Goal: Task Accomplishment & Management: Manage account settings

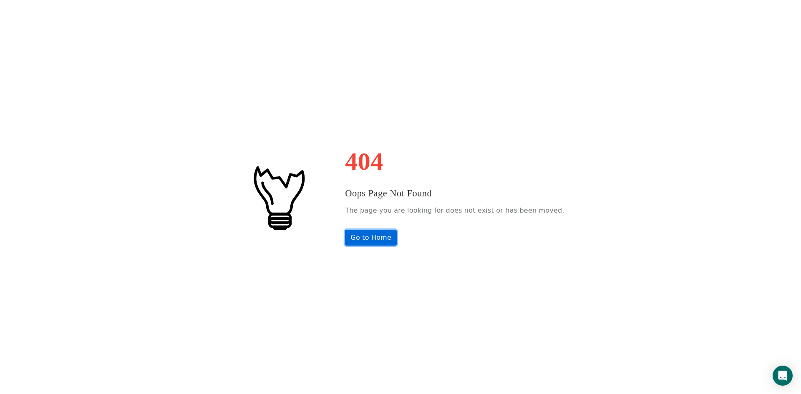
click at [387, 235] on link "Go to Home" at bounding box center [371, 238] width 52 height 16
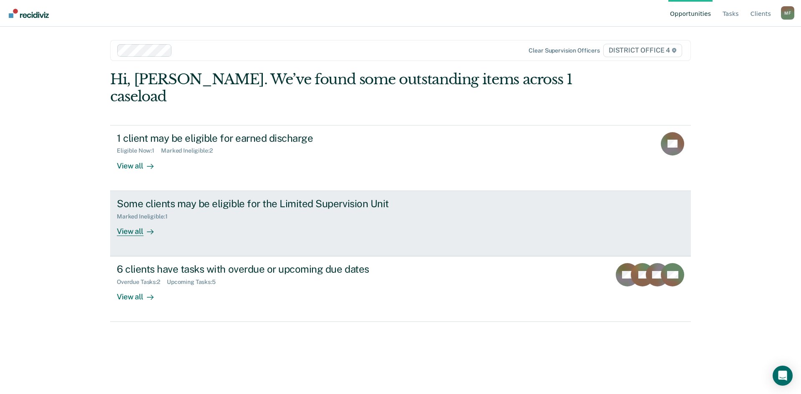
click at [131, 220] on div "View all" at bounding box center [140, 228] width 47 height 16
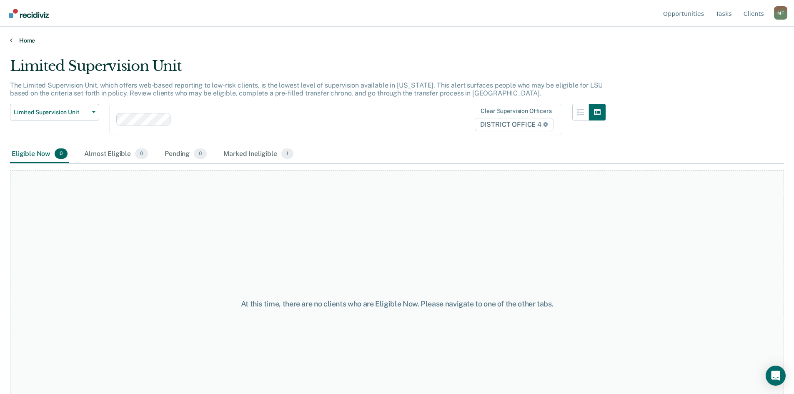
click at [19, 39] on link "Home" at bounding box center [397, 41] width 774 height 8
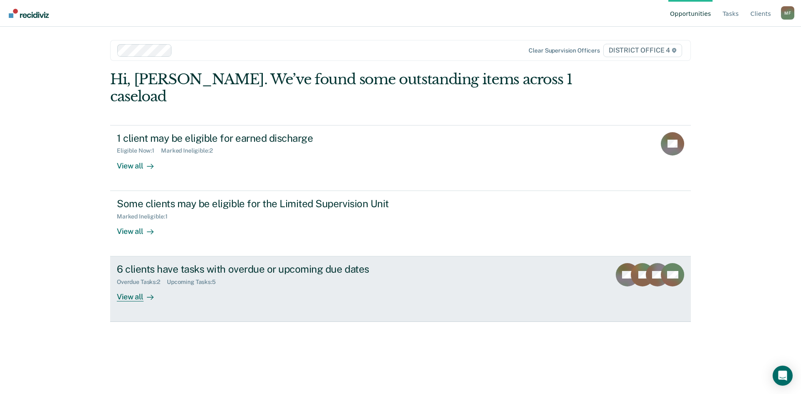
click at [171, 263] on div "6 clients have tasks with overdue or upcoming due dates" at bounding box center [263, 269] width 293 height 12
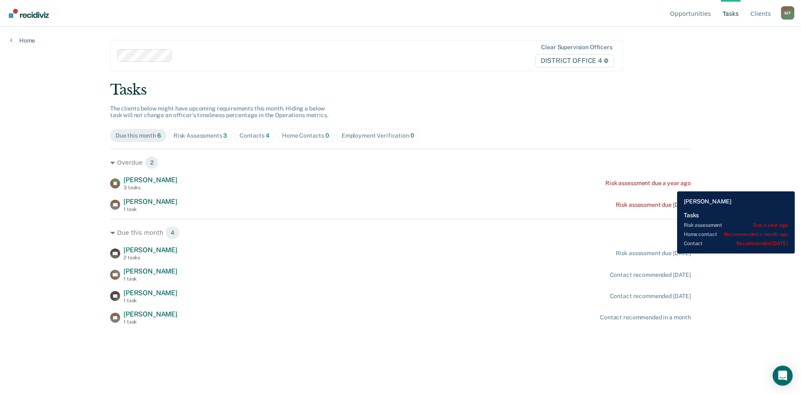
click at [670, 185] on div "Risk assessment due a year ago" at bounding box center [647, 183] width 85 height 7
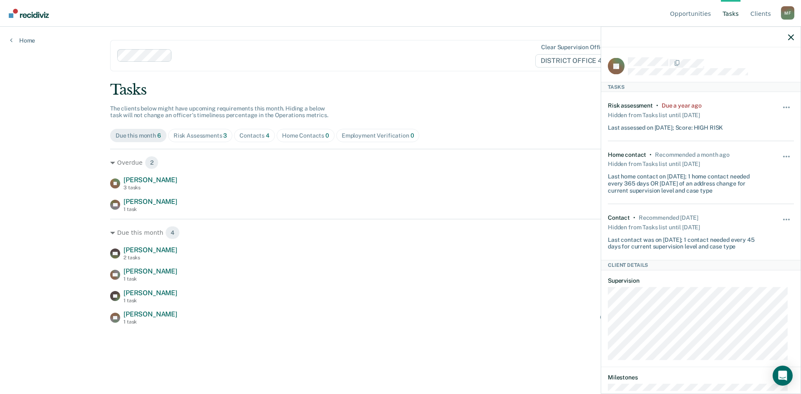
click at [499, 72] on main "Clear supervision officers DISTRICT OFFICE 4 Tasks The clients below might have…" at bounding box center [400, 200] width 600 height 347
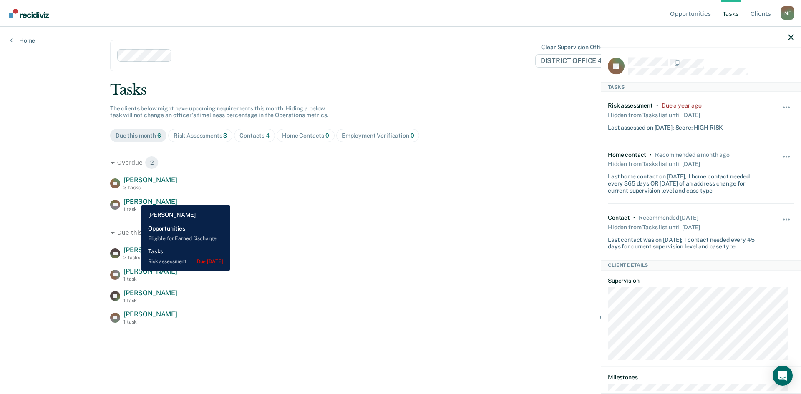
click at [135, 198] on span "Bowen Riley" at bounding box center [150, 202] width 54 height 8
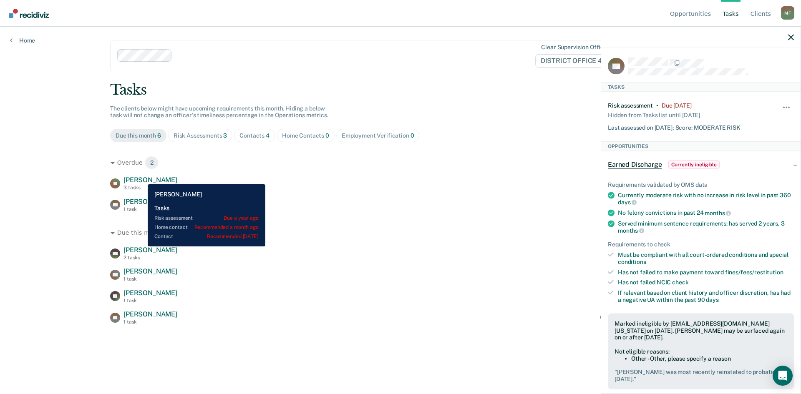
click at [141, 178] on span "Jacob Caple" at bounding box center [150, 180] width 54 height 8
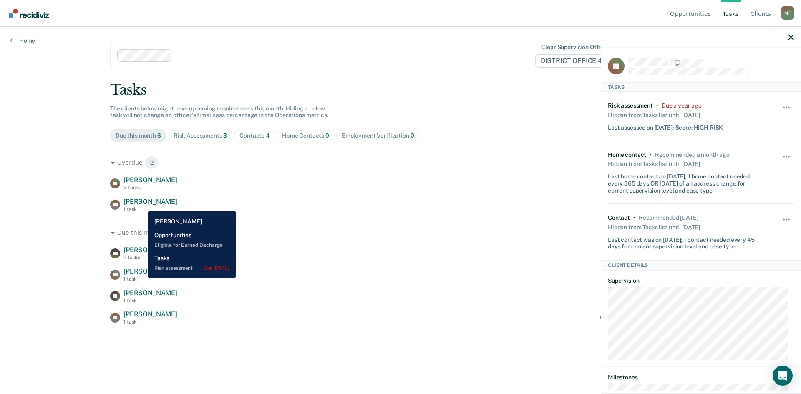
click at [143, 203] on span "Bowen Riley" at bounding box center [150, 202] width 54 height 8
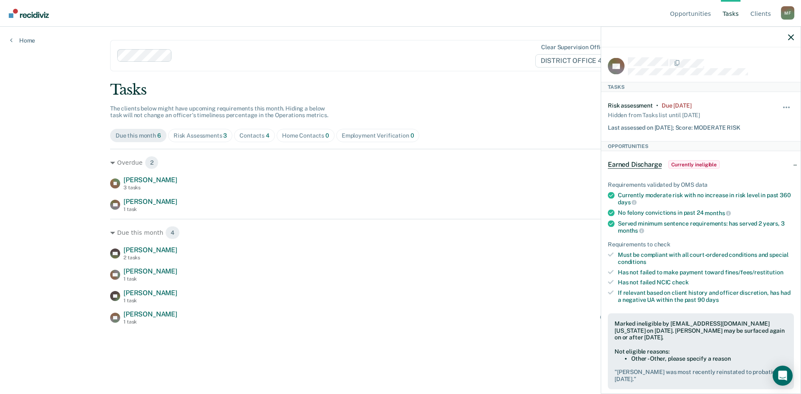
click at [18, 163] on div "Opportunities Tasks Client s Moran, Felipe M F Profile How it works Log Out Hom…" at bounding box center [400, 197] width 801 height 394
click at [789, 38] on icon "button" at bounding box center [791, 37] width 6 height 6
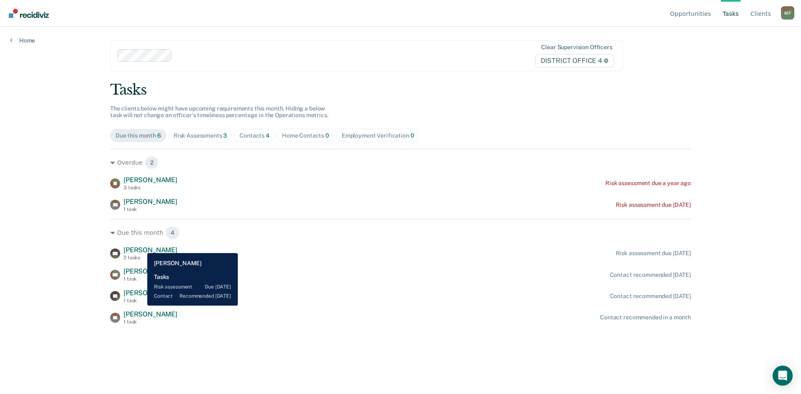
click at [141, 247] on span "Kirk Hill" at bounding box center [150, 250] width 54 height 8
click at [137, 249] on span "Kirk Hill" at bounding box center [150, 250] width 54 height 8
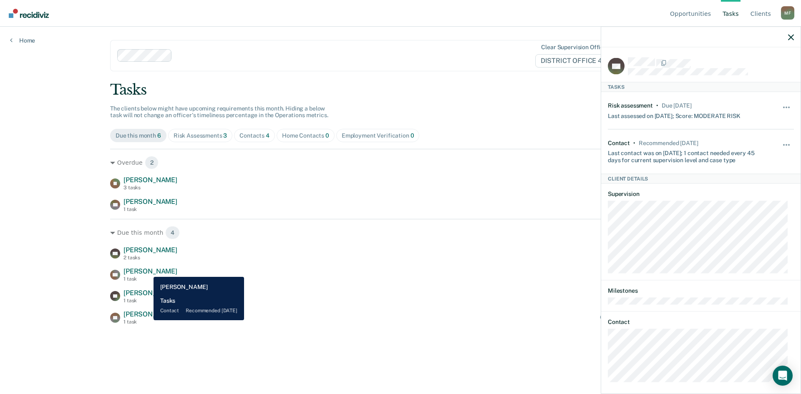
click at [147, 271] on span "Austin Anders" at bounding box center [150, 271] width 54 height 8
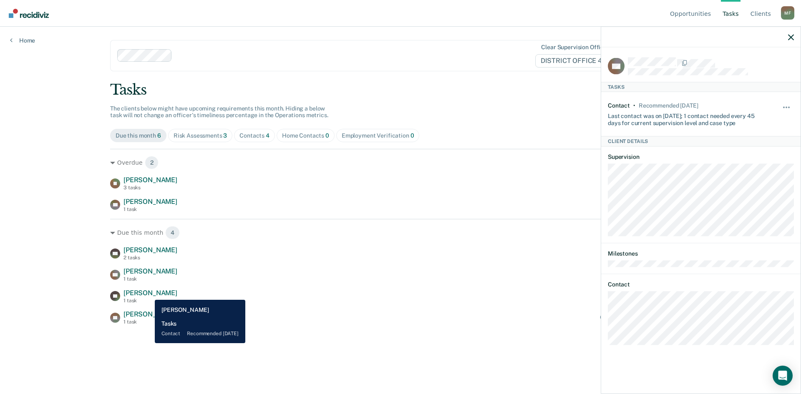
click at [148, 294] on span "Joshua Gocken" at bounding box center [150, 293] width 54 height 8
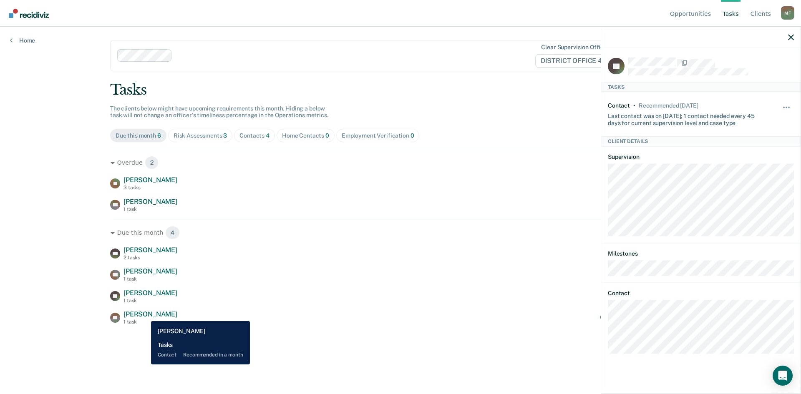
click at [145, 315] on span "Shawn Schmidt" at bounding box center [150, 314] width 54 height 8
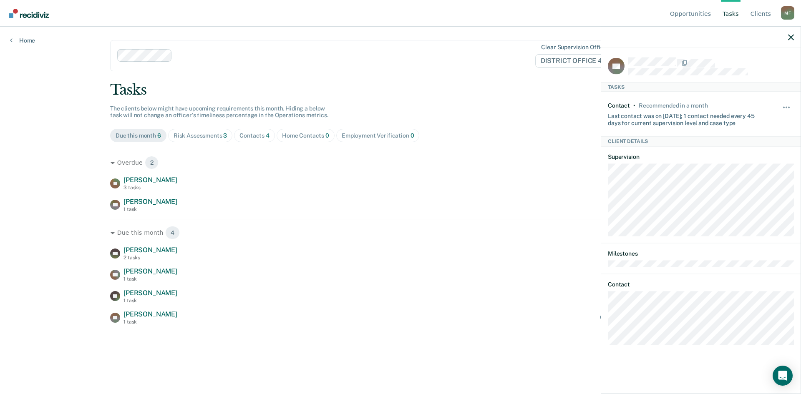
click at [794, 36] on div at bounding box center [700, 37] width 199 height 21
click at [789, 39] on icon "button" at bounding box center [791, 37] width 6 height 6
